Goal: Task Accomplishment & Management: Manage account settings

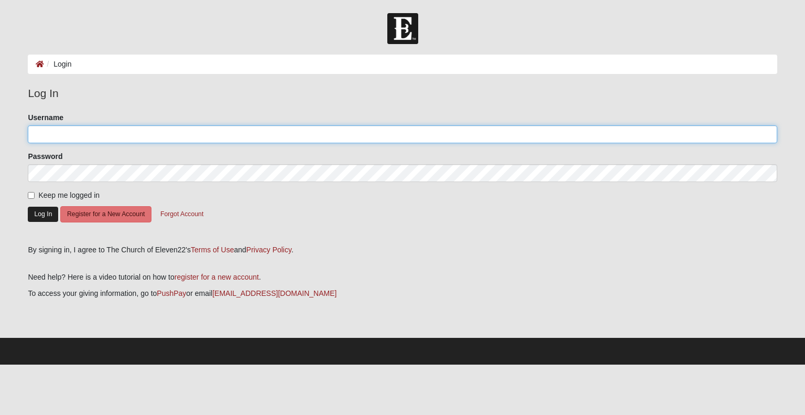
type input "[PERSON_NAME][EMAIL_ADDRESS][PERSON_NAME][DOMAIN_NAME]"
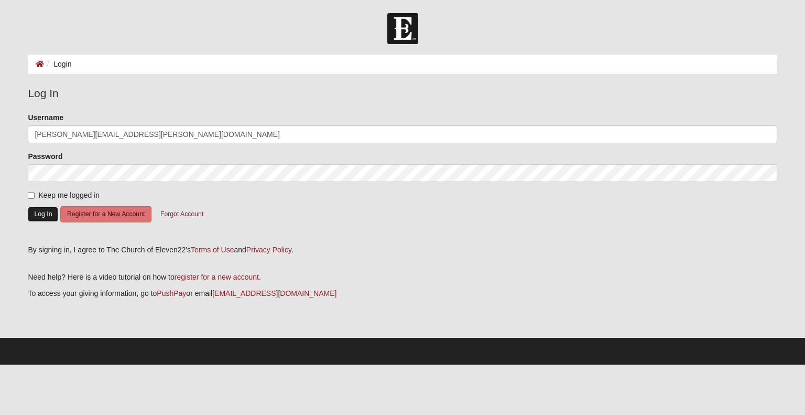
click at [47, 212] on button "Log In" at bounding box center [43, 214] width 30 height 15
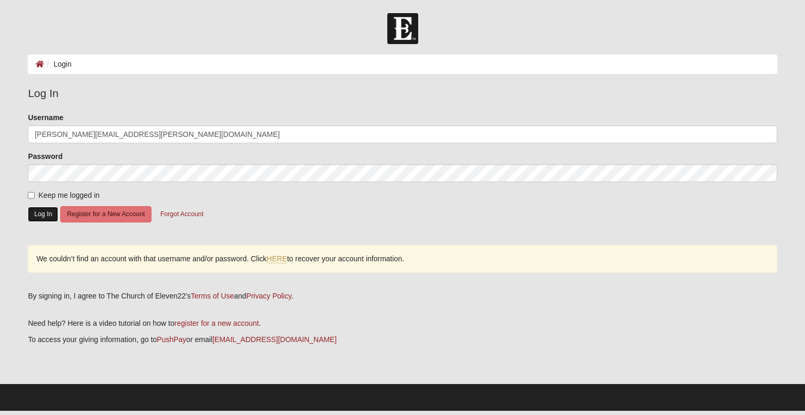
click at [47, 212] on button "Log In" at bounding box center [43, 214] width 30 height 15
click at [274, 260] on link "HERE" at bounding box center [277, 258] width 20 height 9
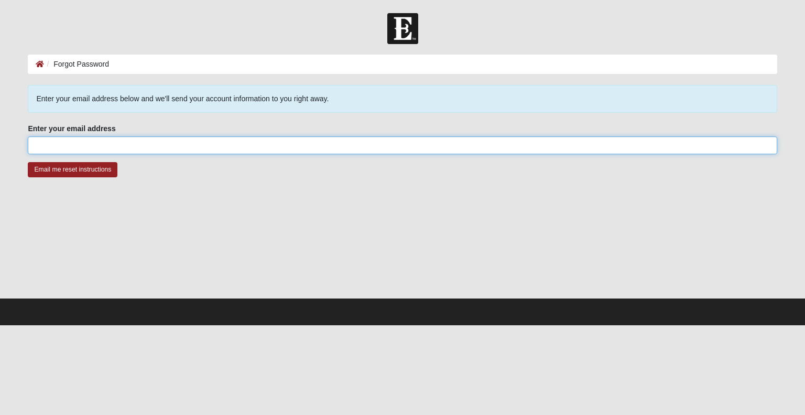
click at [150, 147] on input "Enter your email address" at bounding box center [402, 145] width 749 height 18
type input "[PERSON_NAME][EMAIL_ADDRESS][PERSON_NAME][DOMAIN_NAME]"
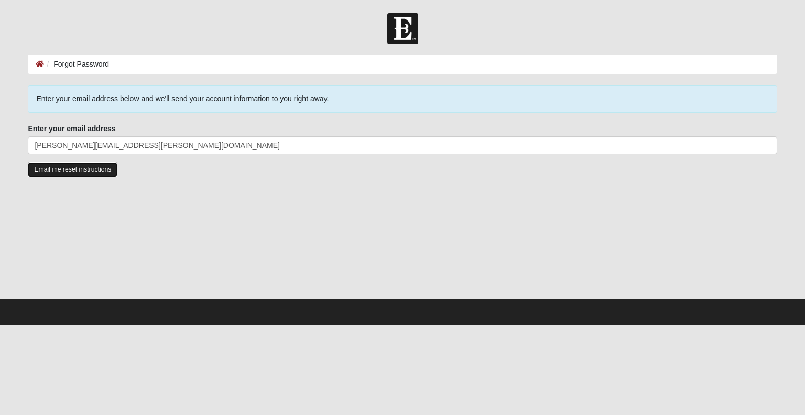
click at [99, 165] on input "Email me reset instructions" at bounding box center [73, 169] width 90 height 15
